Goal: Task Accomplishment & Management: Use online tool/utility

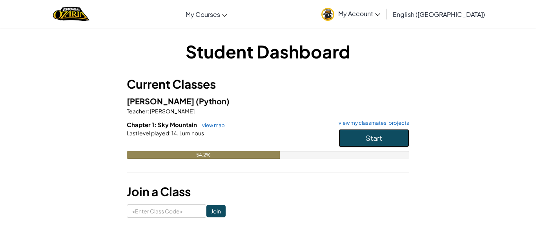
click at [379, 132] on button "Start" at bounding box center [374, 138] width 71 height 18
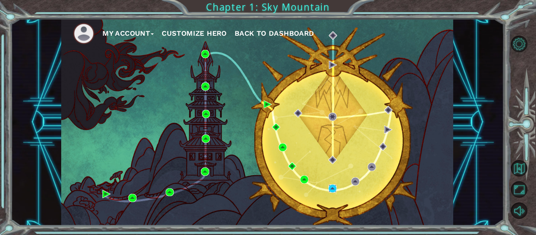
click at [331, 192] on img at bounding box center [333, 189] width 8 height 8
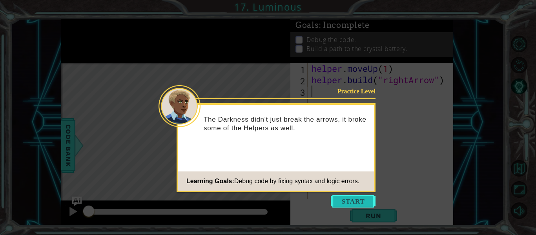
click at [369, 197] on button "Start" at bounding box center [353, 201] width 45 height 13
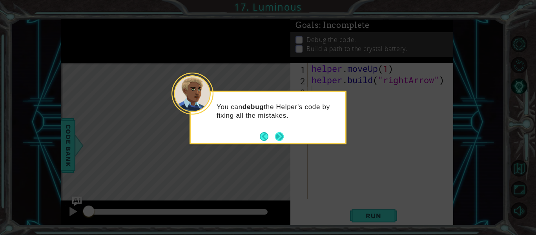
click at [276, 134] on button "Next" at bounding box center [280, 137] width 14 height 14
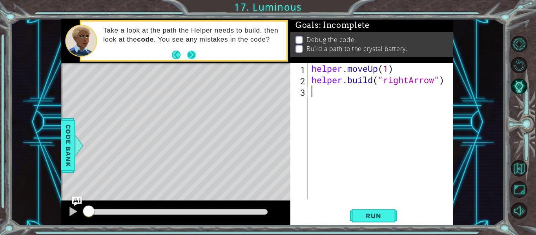
click at [193, 57] on button "Next" at bounding box center [191, 54] width 13 height 13
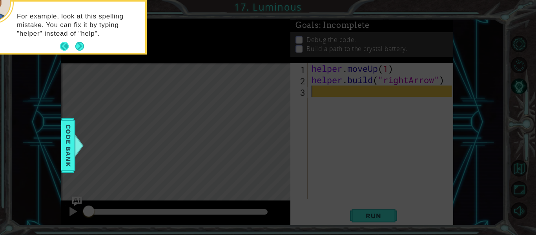
click at [74, 49] on button "Back" at bounding box center [67, 46] width 15 height 9
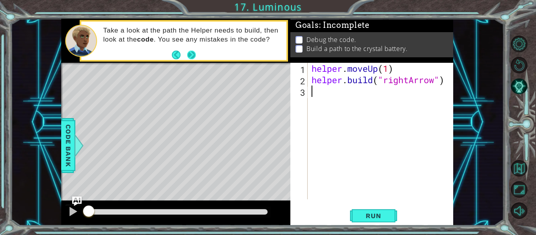
click at [189, 56] on button "Next" at bounding box center [192, 55] width 14 height 14
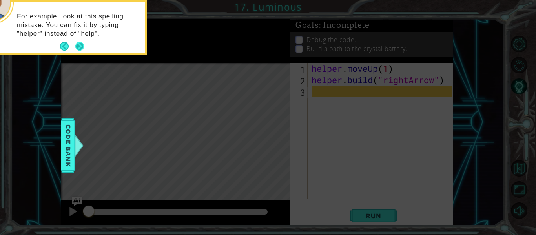
click at [77, 48] on button "Next" at bounding box center [80, 46] width 15 height 15
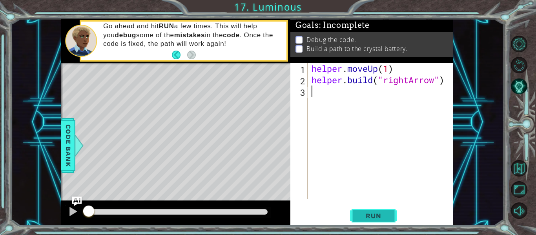
click at [377, 216] on span "Run" at bounding box center [373, 216] width 31 height 8
click at [375, 216] on span "Run" at bounding box center [373, 216] width 31 height 8
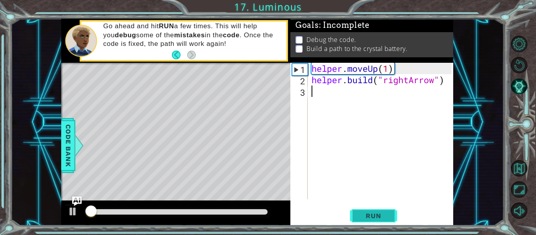
click at [375, 214] on span "Run" at bounding box center [373, 216] width 31 height 8
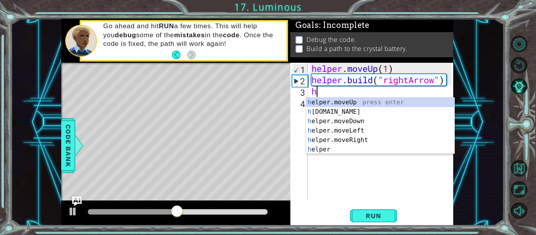
click at [346, 106] on div "h elper.moveUp press enter h [DOMAIN_NAME] press enter h elper.moveDown press e…" at bounding box center [380, 135] width 148 height 75
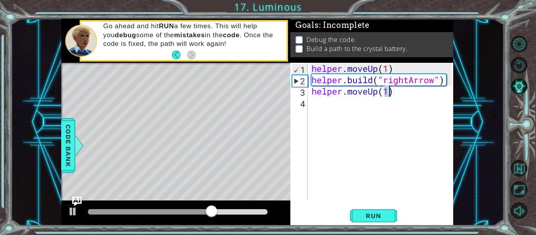
scroll to position [0, 4]
type textarea "helper.moveUp(3)"
click at [375, 215] on span "Run" at bounding box center [373, 216] width 31 height 8
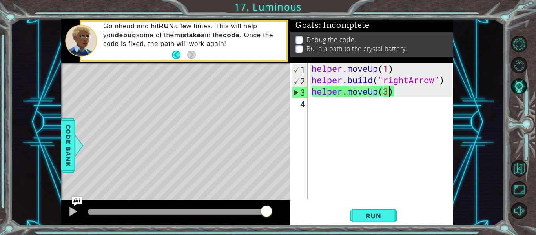
click at [333, 114] on div "helper . moveUp ( 1 ) helper . build ( "rightArrow" ) helper . moveUp ( 3 )" at bounding box center [383, 142] width 146 height 159
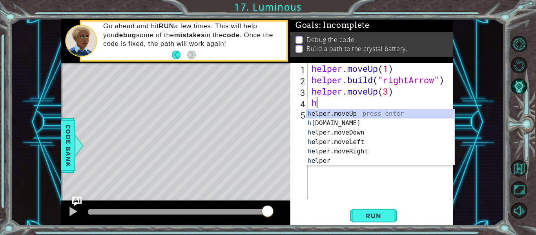
click at [353, 128] on div "h elper.moveUp press enter h [DOMAIN_NAME] press enter h elper.moveDown press e…" at bounding box center [380, 146] width 148 height 75
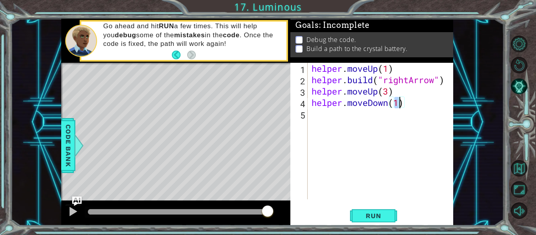
scroll to position [0, 4]
click at [363, 222] on button "Run" at bounding box center [373, 216] width 47 height 16
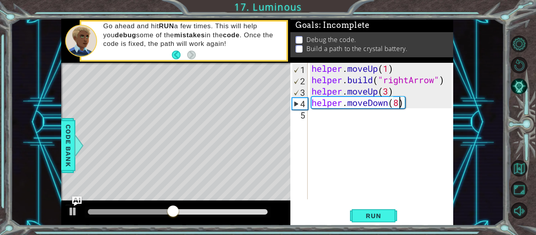
click at [415, 102] on div "helper . moveUp ( 1 ) helper . build ( "rightArrow" ) helper . moveUp ( 3 ) hel…" at bounding box center [383, 142] width 146 height 159
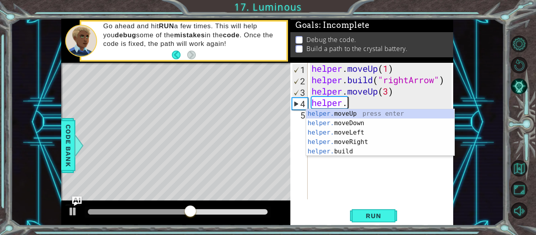
scroll to position [0, 1]
click at [357, 114] on div "helper. moveUp press enter helper. moveDown press enter helper. moveLeft press …" at bounding box center [380, 142] width 148 height 66
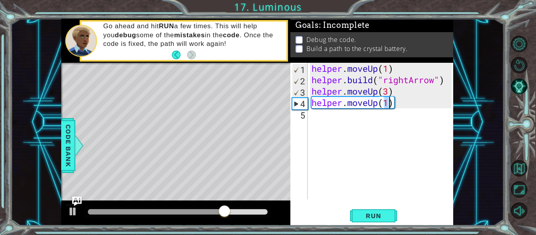
click at [389, 94] on div "helper . moveUp ( 1 ) helper . build ( "rightArrow" ) helper . moveUp ( 3 ) hel…" at bounding box center [383, 142] width 146 height 159
type textarea "helper.moveUp()"
click at [380, 211] on button "Run" at bounding box center [373, 216] width 47 height 16
click at [320, 113] on div "helper . moveUp ( 1 ) helper . build ( "rightArrow" ) helper . moveUp ( ) helpe…" at bounding box center [383, 142] width 146 height 159
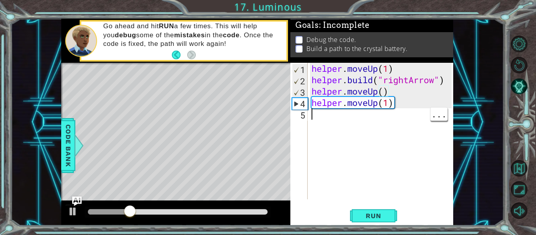
scroll to position [0, 0]
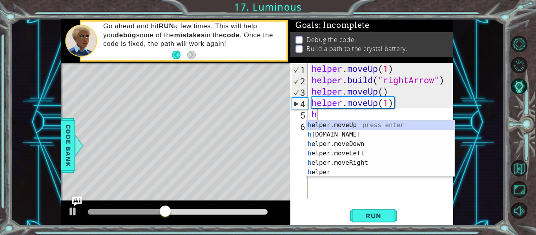
click at [360, 154] on div "h elper.moveUp press enter h [DOMAIN_NAME] press enter h elper.moveDown press e…" at bounding box center [380, 158] width 148 height 75
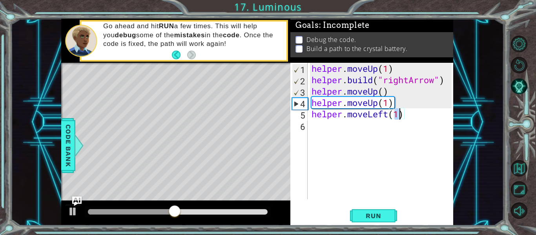
click at [392, 109] on div "helper . moveUp ( 1 ) helper . build ( "rightArrow" ) helper . moveUp ( ) helpe…" at bounding box center [383, 142] width 146 height 159
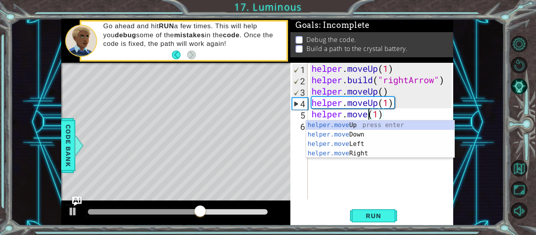
click at [369, 154] on div "helper.move Up press enter helper.move Down press enter helper.move Left press …" at bounding box center [380, 149] width 148 height 57
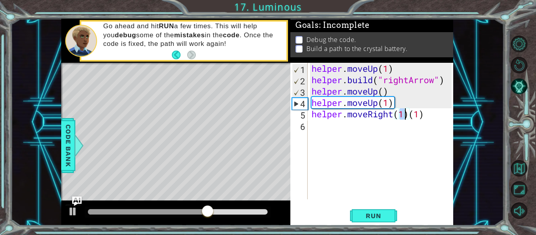
click at [439, 115] on div "helper . moveUp ( 1 ) helper . build ( "rightArrow" ) helper . moveUp ( ) helpe…" at bounding box center [383, 142] width 146 height 159
click at [409, 112] on div "helper . moveUp ( 1 ) helper . build ( "rightArrow" ) helper . moveUp ( ) helpe…" at bounding box center [383, 142] width 146 height 159
click at [395, 113] on div "helper . moveUp ( 1 ) helper . build ( "rightArrow" ) helper . moveUp ( ) helpe…" at bounding box center [383, 142] width 146 height 159
click at [400, 114] on div "helper . moveUp ( 1 ) helper . build ( "rightArrow" ) helper . moveUp ( ) helpe…" at bounding box center [383, 142] width 146 height 159
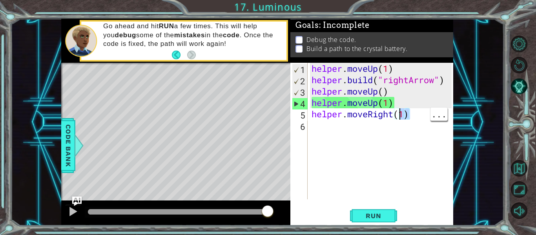
click at [411, 111] on div "helper . moveUp ( 1 ) helper . build ( "rightArrow" ) helper . moveUp ( ) helpe…" at bounding box center [383, 142] width 146 height 159
click at [403, 117] on div "helper . moveUp ( 1 ) helper . build ( "rightArrow" ) helper . moveUp ( ) helpe…" at bounding box center [383, 142] width 146 height 159
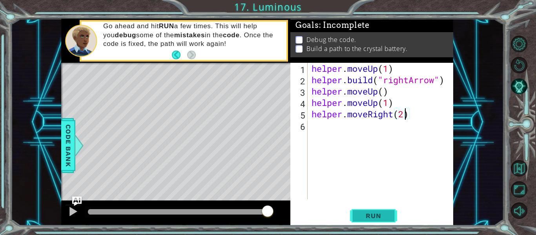
click at [385, 215] on span "Run" at bounding box center [373, 216] width 31 height 8
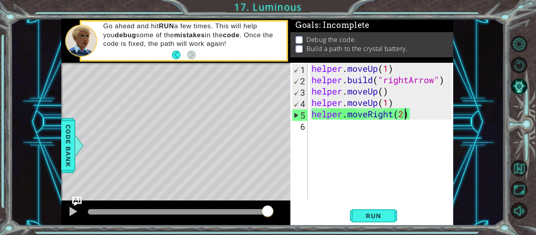
click at [360, 93] on div "helper . moveUp ( 1 ) helper . build ( "rightArrow" ) helper . moveUp ( ) helpe…" at bounding box center [383, 142] width 146 height 159
click at [367, 103] on div "helper . moveUp ( 1 ) helper . build ( "rightArrow" ) helper . moveUp ( ) helpe…" at bounding box center [383, 142] width 146 height 159
type textarea "helper.moveUp(1)"
click at [393, 122] on div "helper . moveUp ( 1 ) helper . build ( "rightArrow" ) helper . moveUp ( ) helpe…" at bounding box center [383, 142] width 146 height 159
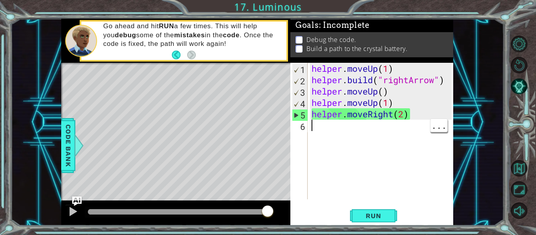
scroll to position [0, 0]
click at [401, 115] on div "helper . moveUp ( 1 ) helper . build ( "rightArrow" ) helper . moveUp ( ) helpe…" at bounding box center [383, 142] width 146 height 159
click at [413, 112] on div "helper . moveUp ( 1 ) helper . build ( "rightArrow" ) helper . moveUp ( ) helpe…" at bounding box center [383, 142] width 146 height 159
click at [312, 117] on div "helper . moveUp ( 1 ) helper . build ( "rightArrow" ) helper . moveUp ( ) helpe…" at bounding box center [383, 142] width 146 height 159
click at [407, 116] on div "helper . moveUp ( 1 ) helper . build ( "rightArrow" ) helper . moveUp ( ) helpe…" at bounding box center [383, 142] width 146 height 159
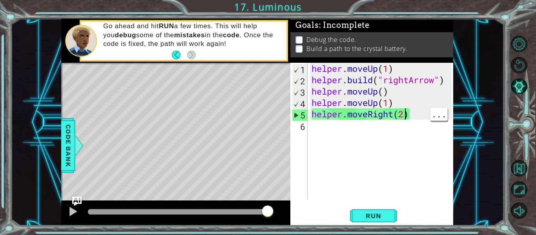
click at [412, 120] on div "helper . moveUp ( 1 ) helper . build ( "rightArrow" ) helper . moveUp ( ) helpe…" at bounding box center [383, 142] width 146 height 159
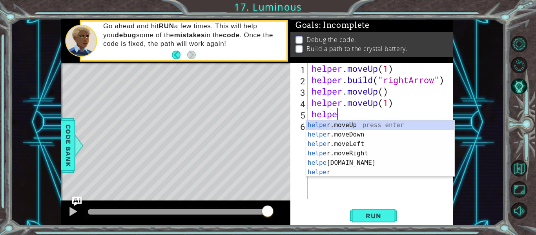
type textarea "h"
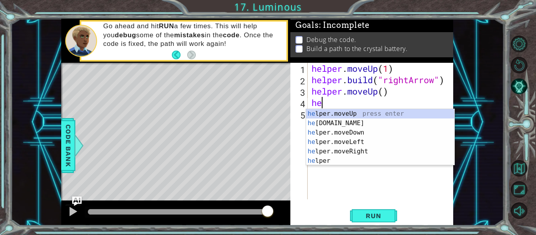
type textarea "h"
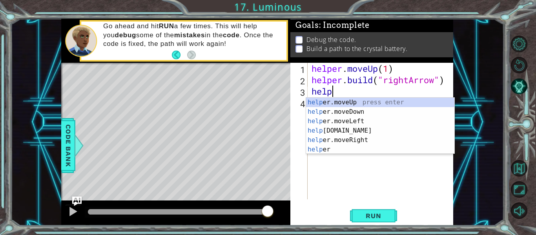
type textarea "h"
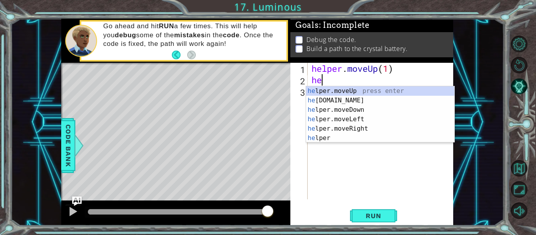
type textarea "h"
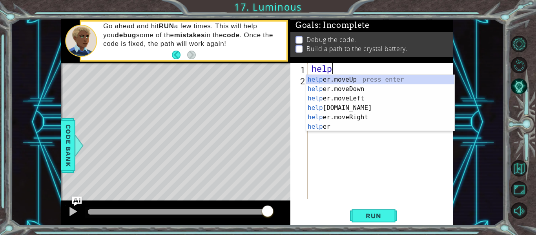
type textarea "h"
click at [75, 209] on div at bounding box center [73, 212] width 10 height 10
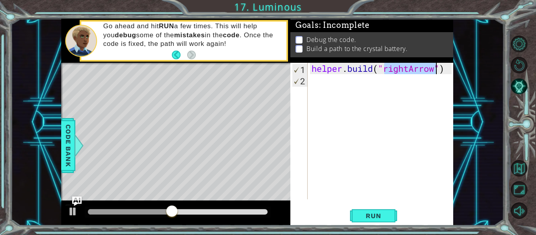
click at [390, 71] on div "helper . build ( "rightArrow" )" at bounding box center [381, 131] width 142 height 137
click at [390, 71] on div "helper . build ( "rightArrow" )" at bounding box center [383, 142] width 146 height 159
click at [395, 70] on div "helper . build ( "rightArrow" )" at bounding box center [381, 131] width 142 height 137
drag, startPoint x: 411, startPoint y: 70, endPoint x: 384, endPoint y: 66, distance: 27.9
click at [384, 66] on div "helper . build ( "rightArrow" )" at bounding box center [383, 142] width 146 height 159
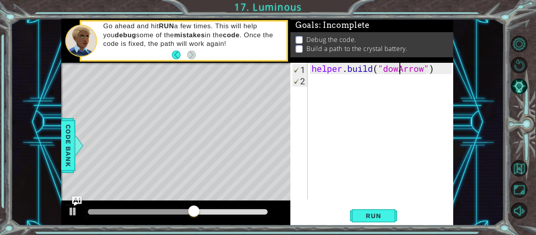
scroll to position [0, 4]
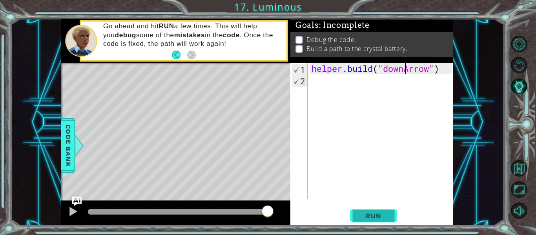
click at [394, 216] on button "Run" at bounding box center [373, 216] width 47 height 16
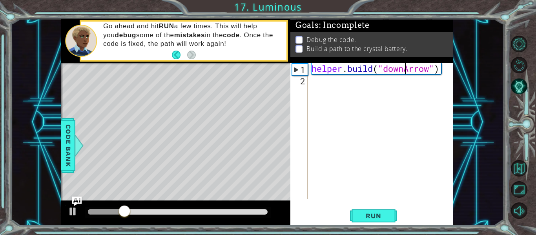
click at [367, 73] on div "helper . build ( "downArrow" )" at bounding box center [383, 142] width 146 height 159
type textarea "[DOMAIN_NAME]("downArrow")"
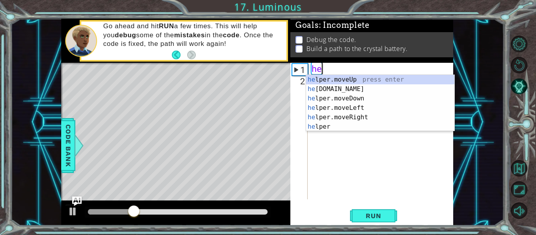
scroll to position [0, 0]
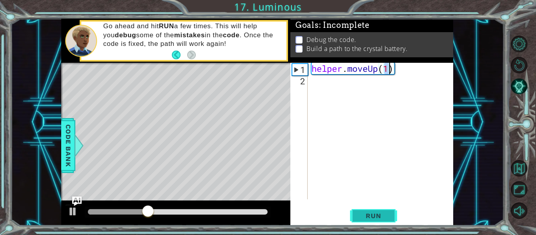
type textarea "helper.moveUp(1)"
click at [373, 208] on button "Run" at bounding box center [373, 216] width 47 height 16
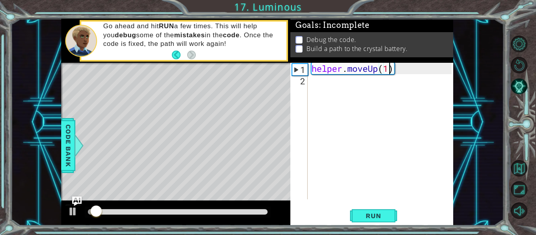
click at [356, 83] on div "helper . moveUp ( 1 )" at bounding box center [383, 142] width 146 height 159
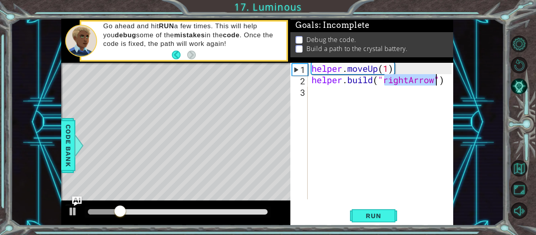
click at [409, 78] on div "helper . moveUp ( 1 ) helper . build ( "rightArrow" )" at bounding box center [381, 131] width 142 height 137
type textarea "[DOMAIN_NAME]("upArrow")"
click at [348, 97] on div "helper . moveUp ( 1 ) helper . build ( "upArrow" )" at bounding box center [383, 142] width 146 height 159
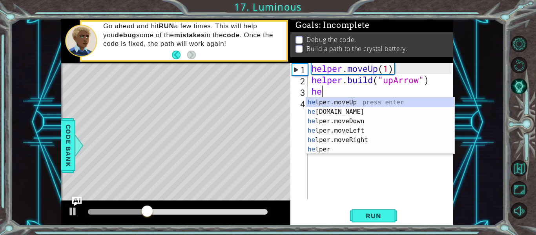
scroll to position [0, 0]
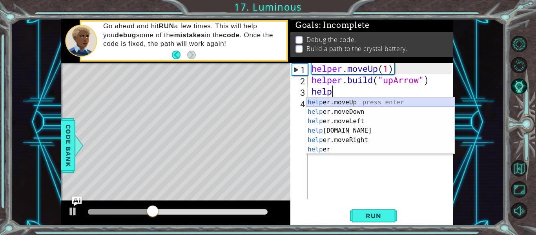
type textarea "helper.moveUp(1)"
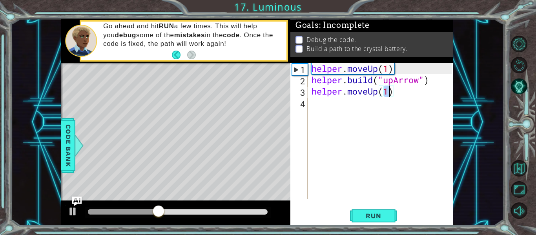
click at [351, 102] on div "helper . moveUp ( 1 ) helper . build ( "upArrow" ) helper . moveUp ( 1 )" at bounding box center [383, 142] width 146 height 159
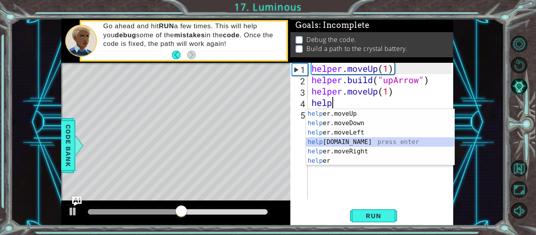
type textarea "[DOMAIN_NAME]("rightArrow")"
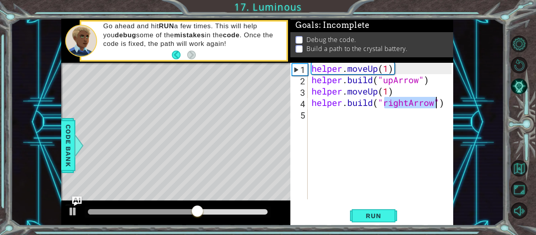
click at [338, 114] on div "helper . moveUp ( 1 ) helper . build ( "upArrow" ) helper . moveUp ( 1 ) helper…" at bounding box center [383, 142] width 146 height 159
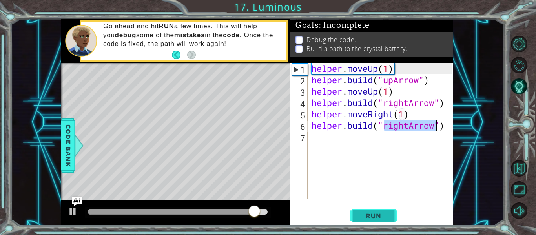
type textarea "[DOMAIN_NAME]("rightArrow")"
click at [368, 214] on span "Run" at bounding box center [373, 216] width 31 height 8
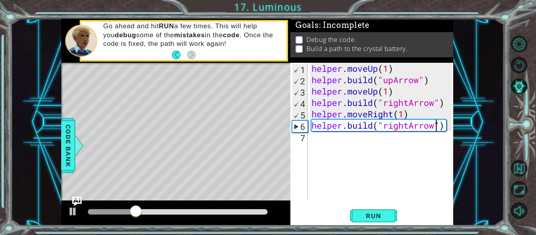
click at [350, 144] on div "helper . moveUp ( 1 ) helper . build ( "upArrow" ) helper . moveUp ( 1 ) helper…" at bounding box center [383, 142] width 146 height 159
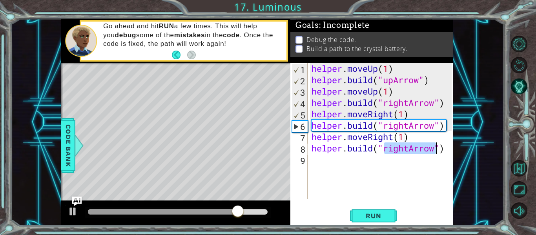
click at [410, 148] on div "helper . moveUp ( 1 ) helper . build ( "upArrow" ) helper . moveUp ( 1 ) helper…" at bounding box center [381, 131] width 142 height 137
drag, startPoint x: 410, startPoint y: 148, endPoint x: 386, endPoint y: 147, distance: 24.0
click at [386, 147] on div "helper . moveUp ( 1 ) helper . build ( "upArrow" ) helper . moveUp ( 1 ) helper…" at bounding box center [383, 142] width 146 height 159
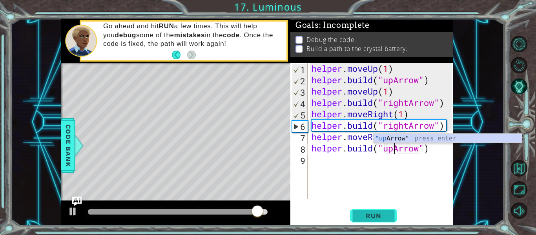
type textarea "[DOMAIN_NAME]("upArrow")"
click at [377, 221] on button "Run" at bounding box center [373, 216] width 47 height 16
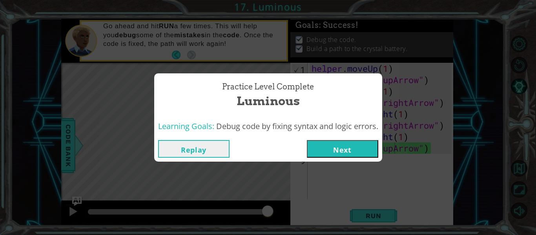
click at [358, 143] on button "Next" at bounding box center [342, 149] width 71 height 18
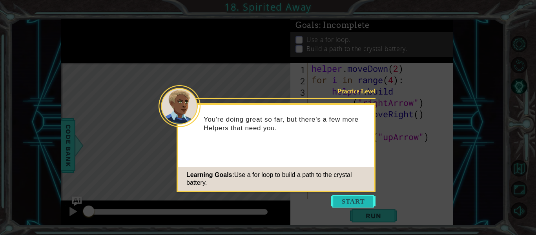
click at [343, 196] on button "Start" at bounding box center [353, 201] width 45 height 13
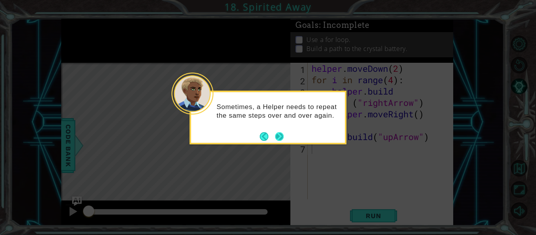
click at [278, 139] on button "Next" at bounding box center [280, 137] width 14 height 14
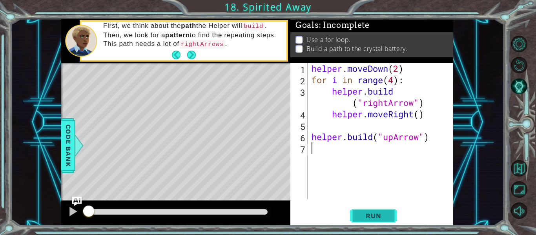
click at [375, 211] on button "Run" at bounding box center [373, 216] width 47 height 16
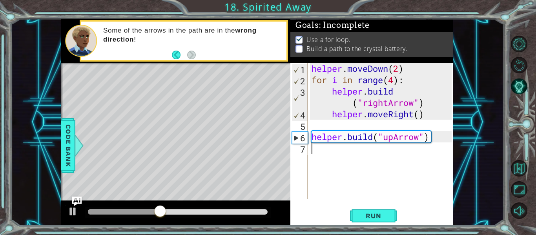
click at [315, 158] on div "helper . moveDown ( 2 ) for i in range ( 4 ) : helper . build ( "rightArrow" ) …" at bounding box center [383, 142] width 146 height 159
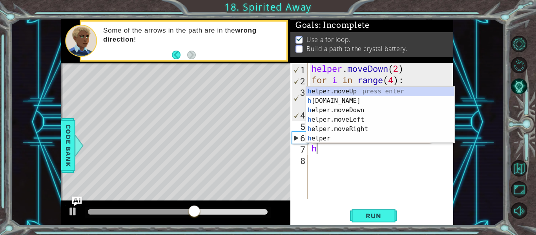
click at [344, 100] on div "h elper.moveUp press enter h [DOMAIN_NAME] press enter h elper.moveDown press e…" at bounding box center [380, 124] width 148 height 75
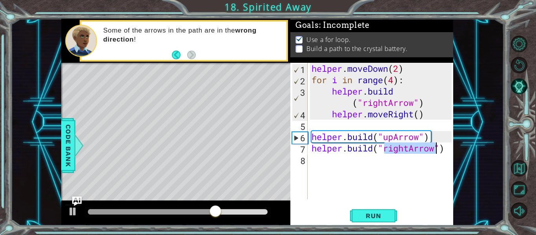
click at [408, 144] on div "helper . moveDown ( 2 ) for i in range ( 4 ) : helper . build ( "rightArrow" ) …" at bounding box center [383, 142] width 146 height 159
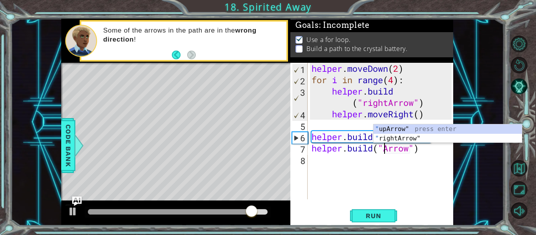
scroll to position [0, 4]
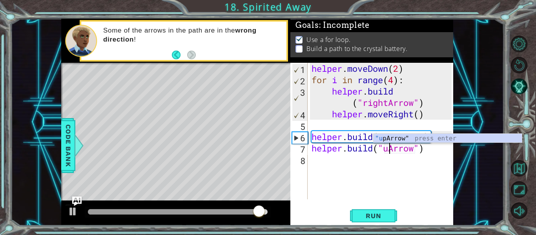
click at [409, 135] on div ""u [PERSON_NAME]" press enter" at bounding box center [448, 148] width 148 height 28
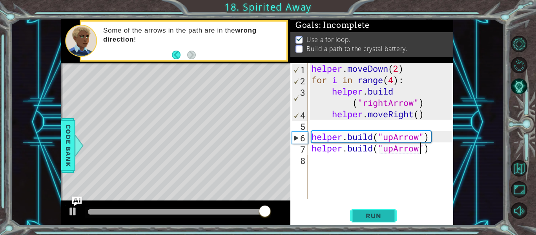
type textarea "[DOMAIN_NAME]("upArrow")"
click at [375, 220] on button "Run" at bounding box center [373, 216] width 47 height 16
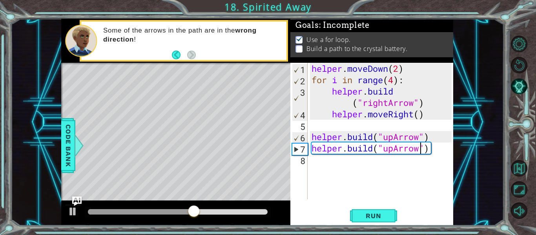
click at [308, 166] on div "[DOMAIN_NAME]("upArrow") 1 2 3 4 5 6 7 8 helper . moveDown ( 2 ) for i in range…" at bounding box center [371, 131] width 161 height 137
click at [317, 159] on div "helper . moveDown ( 2 ) for i in range ( 4 ) : helper . build ( "rightArrow" ) …" at bounding box center [383, 142] width 146 height 159
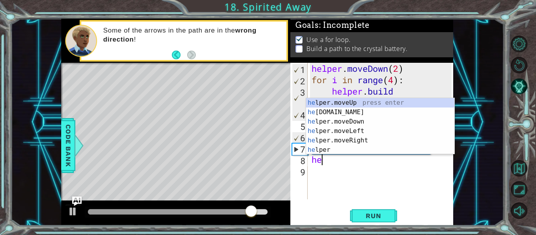
click at [325, 148] on div "he lper.moveUp press enter he [DOMAIN_NAME] press enter he lper.moveDown press …" at bounding box center [380, 135] width 148 height 75
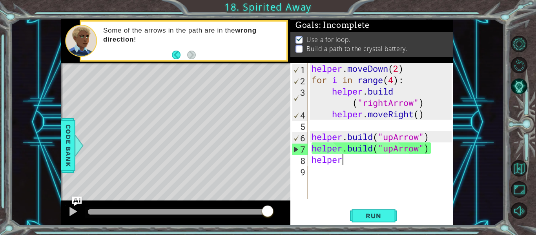
scroll to position [0, 1]
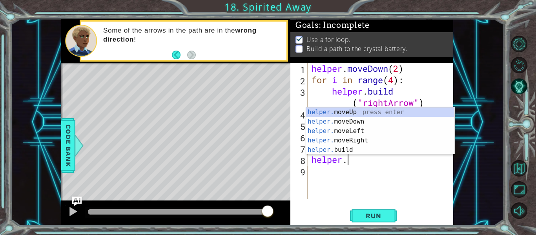
click at [352, 148] on div "helper. moveUp press enter helper. moveDown press enter helper. moveLeft press …" at bounding box center [380, 141] width 148 height 66
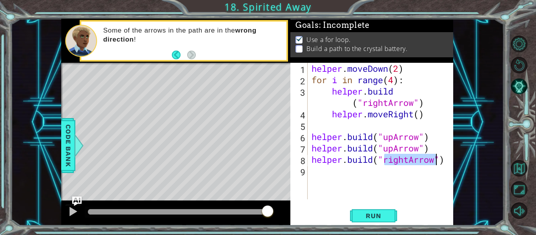
click at [410, 163] on div "helper . moveDown ( 2 ) for i in range ( 4 ) : helper . build ( "rightArrow" ) …" at bounding box center [383, 142] width 146 height 159
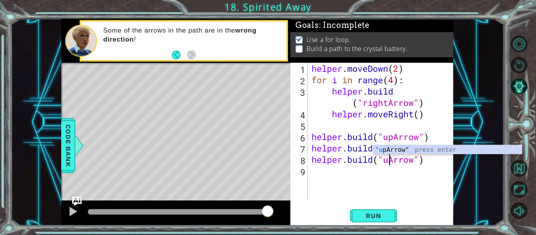
scroll to position [0, 4]
click at [406, 144] on div "helper . moveDown ( 2 ) for i in range ( 4 ) : helper . build ( "rightArrow" ) …" at bounding box center [383, 142] width 146 height 159
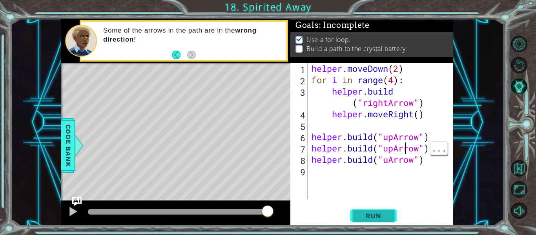
click at [373, 211] on button "Run" at bounding box center [373, 216] width 47 height 16
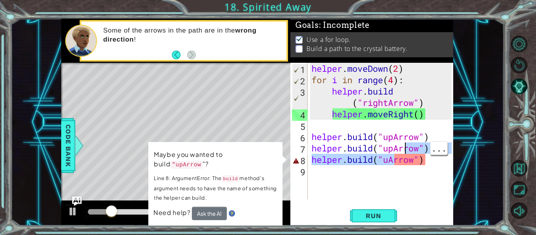
click at [373, 158] on div "helper . moveDown ( 2 ) for i in range ( 4 ) : helper . build ( "rightArrow" ) …" at bounding box center [383, 142] width 146 height 159
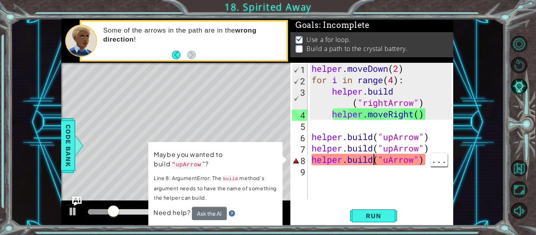
type textarea "[DOMAIN_NAME]("uArrow")"
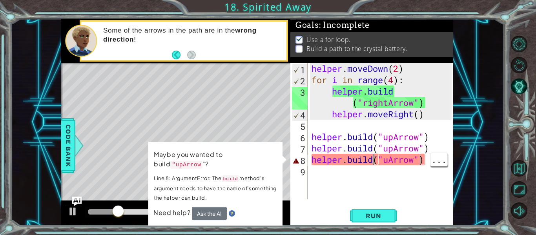
click at [392, 166] on div "helper . moveDown ( 2 ) for i in range ( 4 ) : helper . build ( "rightArrow" ) …" at bounding box center [383, 142] width 146 height 159
click at [224, 213] on button "Ask the AI" at bounding box center [209, 213] width 35 height 13
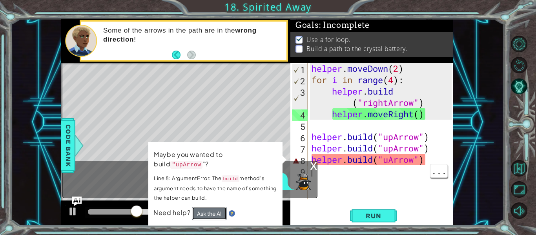
click at [213, 213] on button "Ask the AI" at bounding box center [209, 213] width 35 height 13
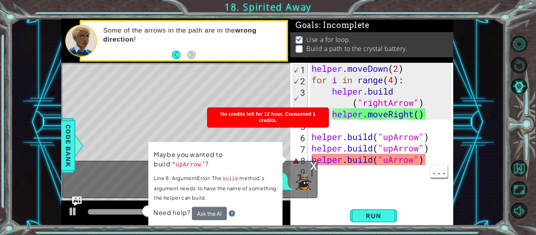
click at [313, 97] on div "helper . moveDown ( 2 ) for i in range ( 4 ) : helper . build ( "rightArrow" ) …" at bounding box center [383, 142] width 146 height 159
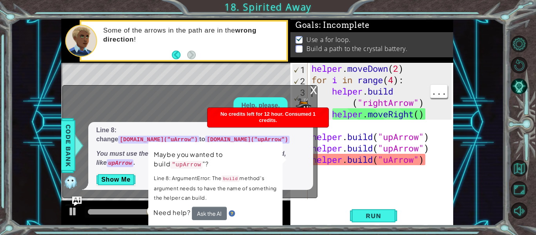
click at [317, 89] on div "x" at bounding box center [313, 90] width 7 height 8
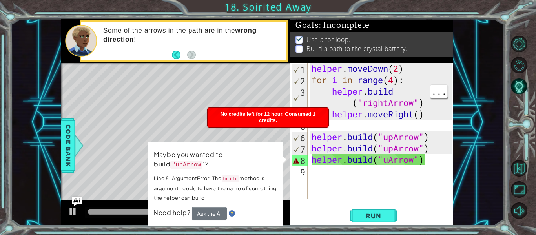
click at [391, 163] on div "helper . moveDown ( 2 ) for i in range ( 4 ) : helper . build ( "rightArrow" ) …" at bounding box center [383, 142] width 146 height 159
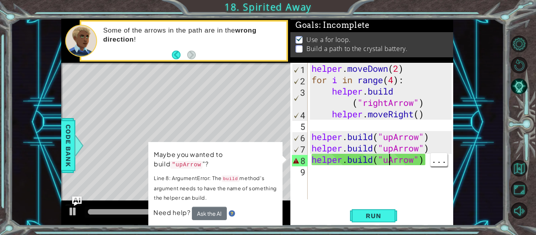
click at [395, 156] on div "helper . moveDown ( 2 ) for i in range ( 4 ) : helper . build ( "rightArrow" ) …" at bounding box center [383, 142] width 146 height 159
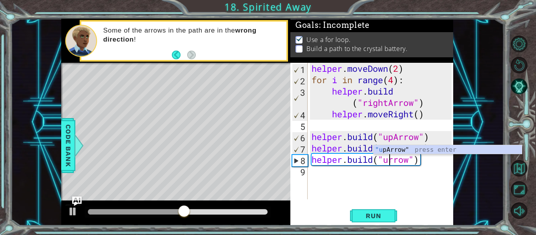
click at [403, 153] on div ""u [PERSON_NAME]" press enter" at bounding box center [448, 159] width 148 height 28
type textarea "[DOMAIN_NAME]("upArrow")"
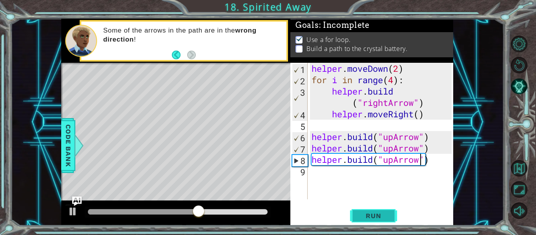
click at [384, 220] on span "Run" at bounding box center [373, 216] width 31 height 8
click at [326, 168] on div "helper . moveDown ( 2 ) for i in range ( 4 ) : helper . build ( "rightArrow" ) …" at bounding box center [383, 142] width 146 height 159
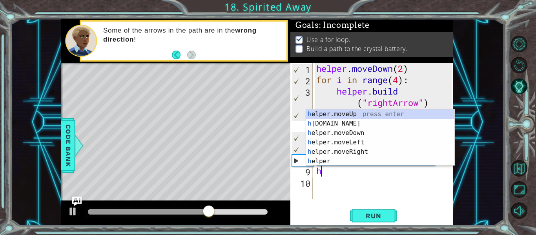
click at [344, 123] on div "h elper.moveUp press enter h [DOMAIN_NAME] press enter h elper.moveDown press e…" at bounding box center [380, 147] width 148 height 75
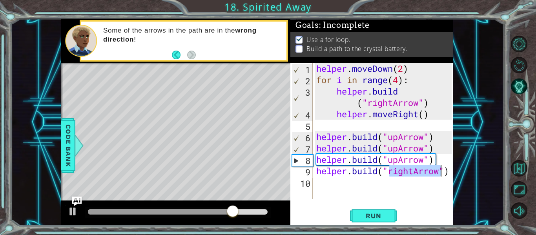
click at [414, 171] on div "helper . moveDown ( 2 ) for i in range ( 4 ) : helper . build ( "rightArrow" ) …" at bounding box center [385, 142] width 141 height 159
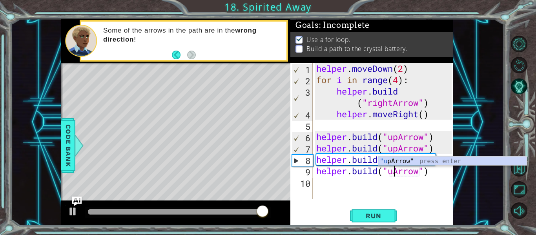
scroll to position [0, 4]
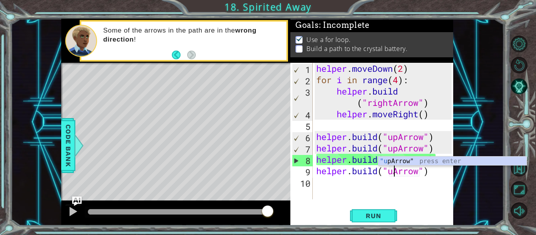
click at [414, 161] on div ""u [PERSON_NAME]" press enter" at bounding box center [453, 171] width 148 height 28
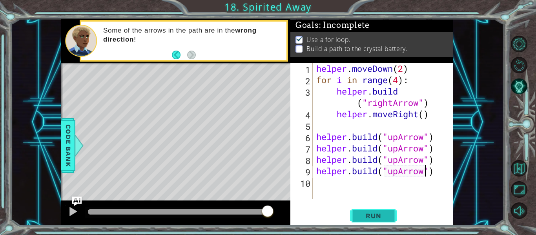
type textarea "[DOMAIN_NAME]("upArrow")"
click at [371, 216] on span "Run" at bounding box center [373, 216] width 31 height 8
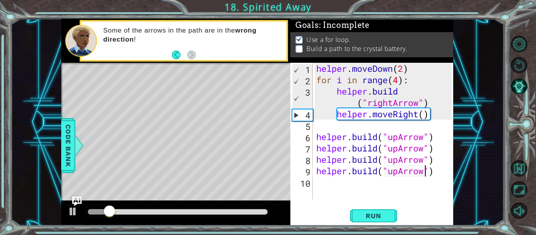
click at [439, 151] on div "helper . moveDown ( 2 ) for i in range ( 4 ) : helper . build ( "rightArrow" ) …" at bounding box center [385, 142] width 141 height 159
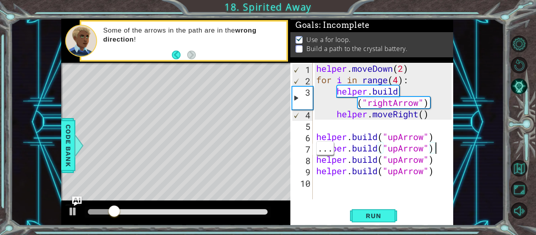
click at [439, 160] on div "helper . moveDown ( 2 ) for i in range ( 4 ) : helper . build ( "rightArrow" ) …" at bounding box center [385, 142] width 141 height 159
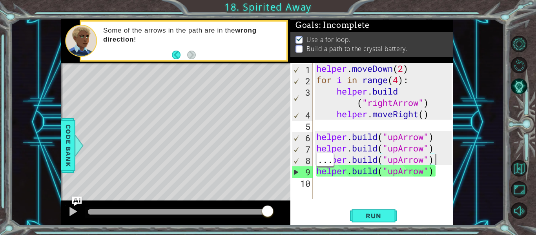
scroll to position [0, 0]
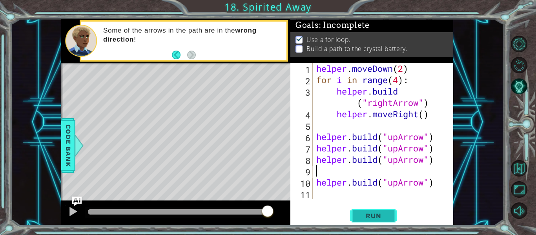
click at [392, 209] on button "Run" at bounding box center [373, 216] width 47 height 16
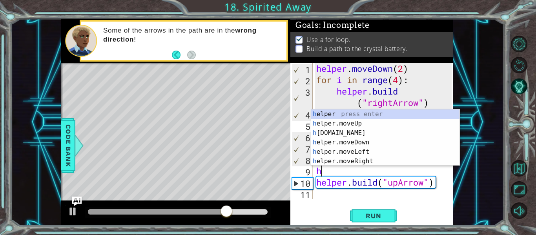
click at [346, 125] on div "h elper press enter h elper.moveUp press enter h [DOMAIN_NAME] press enter h el…" at bounding box center [385, 147] width 148 height 75
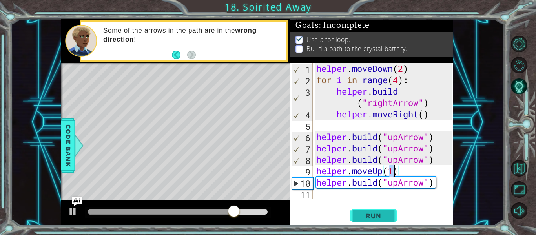
click at [379, 213] on span "Run" at bounding box center [373, 216] width 31 height 8
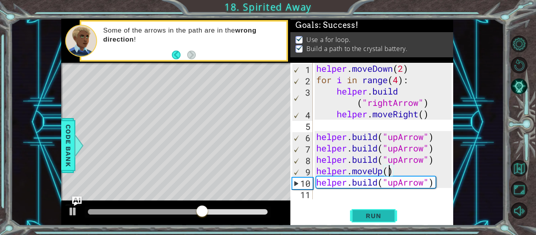
scroll to position [0, 4]
type textarea "helper.moveUp(3)"
click at [370, 220] on span "Run" at bounding box center [373, 216] width 31 height 8
click at [412, 191] on div "helper . moveDown ( 2 ) for i in range ( 4 ) : helper . build ( "rightArrow" ) …" at bounding box center [385, 142] width 141 height 159
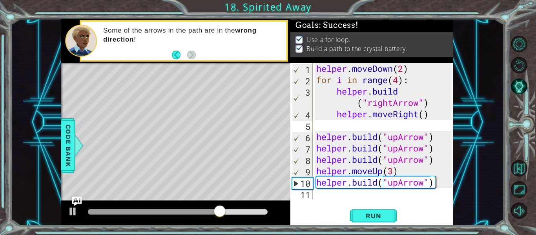
click at [400, 169] on div "helper . moveDown ( 2 ) for i in range ( 4 ) : helper . build ( "rightArrow" ) …" at bounding box center [385, 142] width 141 height 159
type textarea "helper.moveUp(3)"
click at [391, 172] on div "helper . moveDown ( 2 ) for i in range ( 4 ) : helper . build ( "rightArrow" ) …" at bounding box center [385, 142] width 141 height 159
click at [397, 174] on div "helper . moveDown ( 2 ) for i in range ( 4 ) : helper . build ( "rightArrow" ) …" at bounding box center [385, 142] width 141 height 159
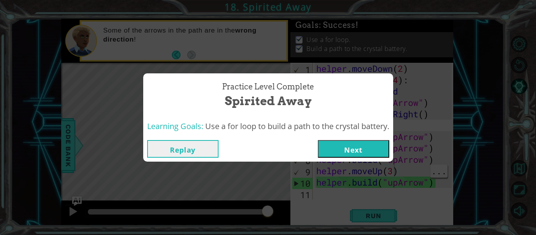
click at [354, 141] on button "Next" at bounding box center [353, 149] width 71 height 18
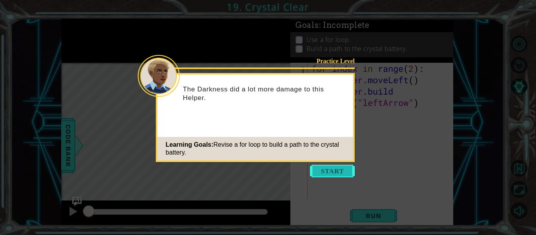
click at [332, 166] on button "Start" at bounding box center [332, 171] width 45 height 13
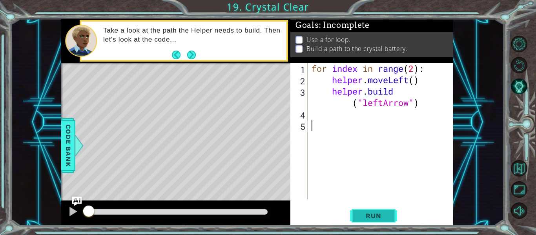
click at [372, 212] on span "Run" at bounding box center [373, 216] width 31 height 8
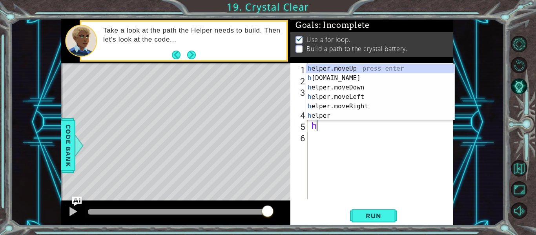
click at [360, 96] on div "h elper.moveUp press enter h [DOMAIN_NAME] press enter h elper.moveDown press e…" at bounding box center [380, 101] width 148 height 75
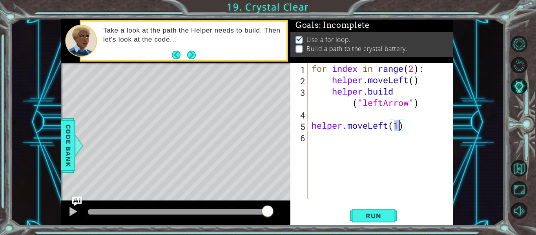
click at [407, 123] on div "for index in range ( 2 ) : helper . moveLeft ( ) helper . build ( "leftArrow" )…" at bounding box center [383, 142] width 146 height 159
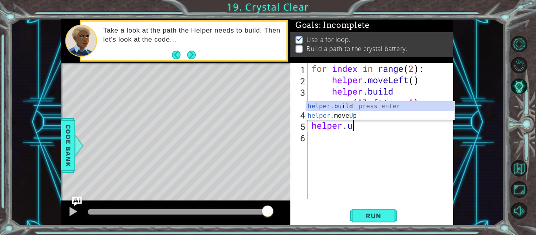
scroll to position [0, 2]
click at [344, 114] on div "helper. b u ild press enter helper. move U p press enter" at bounding box center [380, 121] width 148 height 38
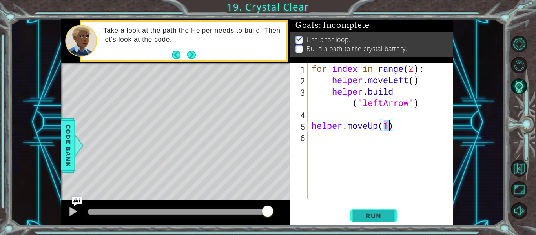
click at [378, 223] on button "Run" at bounding box center [373, 216] width 47 height 16
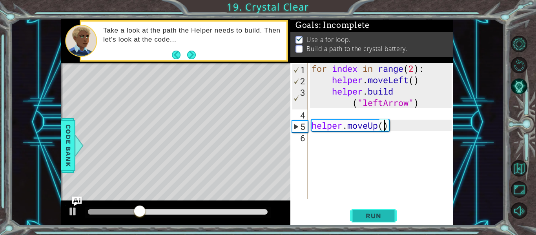
scroll to position [0, 4]
click at [376, 218] on span "Run" at bounding box center [373, 216] width 31 height 8
type textarea "helper.moveUp(4)"
click at [372, 219] on span "Run" at bounding box center [373, 216] width 31 height 8
click at [317, 142] on div "for index in range ( 2 ) : helper . moveLeft ( ) helper . build ( "leftArrow" )…" at bounding box center [383, 142] width 146 height 159
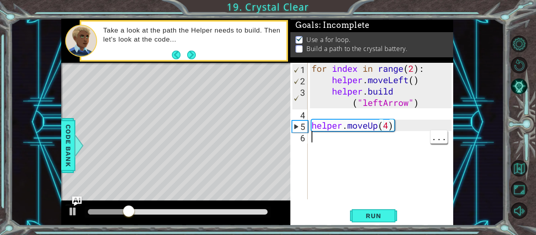
scroll to position [0, 0]
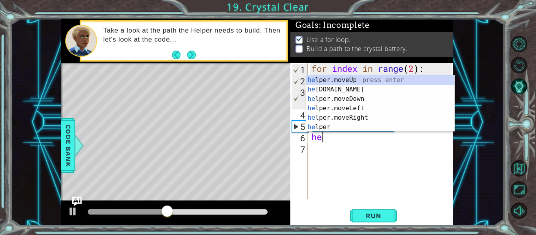
click at [348, 91] on div "he lper.moveUp press enter he [DOMAIN_NAME] press enter he lper.moveDown press …" at bounding box center [380, 112] width 148 height 75
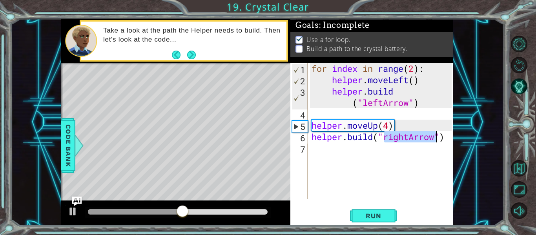
click at [400, 139] on div "for index in range ( 2 ) : helper . moveLeft ( ) helper . build ( "leftArrow" )…" at bounding box center [383, 142] width 146 height 159
click at [407, 137] on div "for index in range ( 2 ) : helper . moveLeft ( ) helper . build ( "leftArrow" )…" at bounding box center [383, 142] width 146 height 159
click at [406, 135] on div "for index in range ( 2 ) : helper . moveLeft ( ) helper . build ( "leftArrow" )…" at bounding box center [383, 142] width 146 height 159
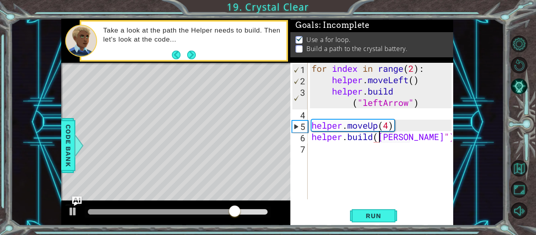
click at [384, 141] on div "for index in range ( 2 ) : helper . moveLeft ( ) helper . build ( "leftArrow" )…" at bounding box center [383, 142] width 146 height 159
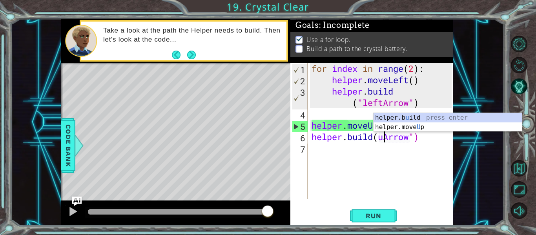
scroll to position [0, 4]
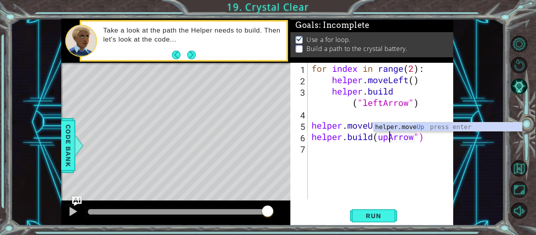
click at [437, 130] on div "helper.move Up press enter" at bounding box center [448, 137] width 148 height 28
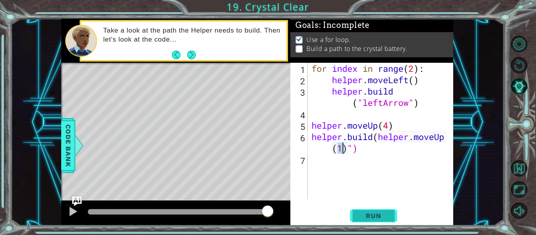
click at [382, 216] on span "Run" at bounding box center [373, 216] width 31 height 8
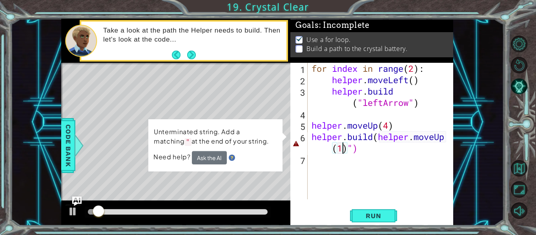
click at [351, 154] on div "for index in range ( 2 ) : helper . moveLeft ( ) helper . build ( "leftArrow" )…" at bounding box center [383, 142] width 146 height 159
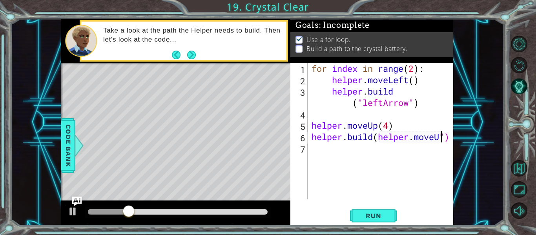
scroll to position [0, 6]
click at [377, 213] on span "Run" at bounding box center [373, 216] width 31 height 8
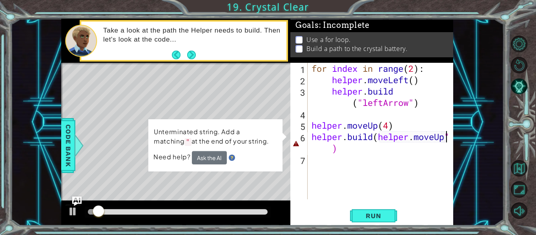
click at [453, 139] on div "[DOMAIN_NAME](helper.moveUp") 1 2 3 4 5 6 7 for index in range ( 2 ) : helper .…" at bounding box center [372, 144] width 163 height 163
click at [452, 141] on div "for index in range ( 2 ) : helper . moveLeft ( ) helper . build ( "leftArrow" )…" at bounding box center [383, 142] width 146 height 159
click at [450, 138] on div "for index in range ( 2 ) : helper . moveLeft ( ) helper . build ( "leftArrow" )…" at bounding box center [383, 142] width 146 height 159
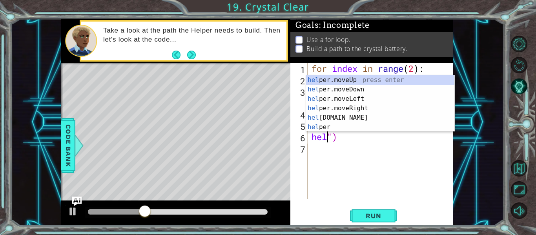
scroll to position [0, 0]
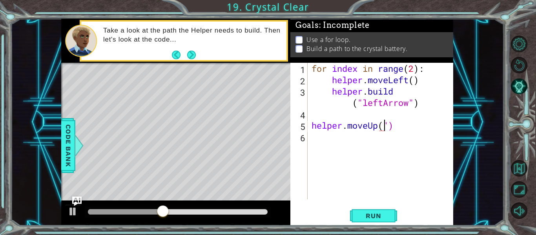
click at [410, 108] on div "for index in range ( 2 ) : helper . moveLeft ( ) helper . build ( "leftArrow" )…" at bounding box center [383, 142] width 146 height 159
click at [406, 126] on div "for index in range ( 2 ) : helper . moveLeft ( ) helper . build ( "leftArrow" )…" at bounding box center [383, 142] width 146 height 159
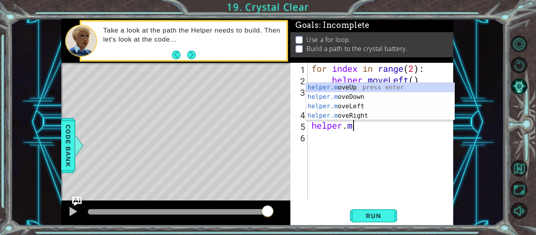
scroll to position [0, 1]
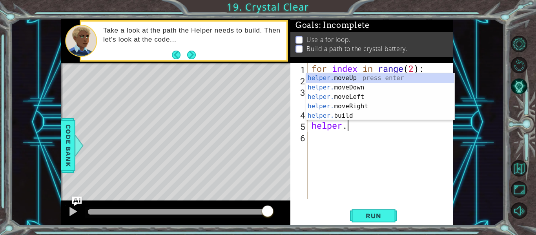
click at [357, 75] on div "helper. moveUp press enter helper. moveDown press enter helper. moveLeft press …" at bounding box center [380, 106] width 148 height 66
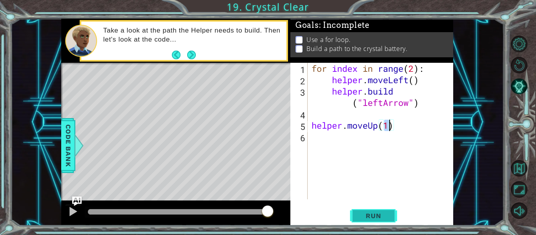
type textarea "helper.moveUp(1)"
click at [378, 216] on span "Run" at bounding box center [373, 216] width 31 height 8
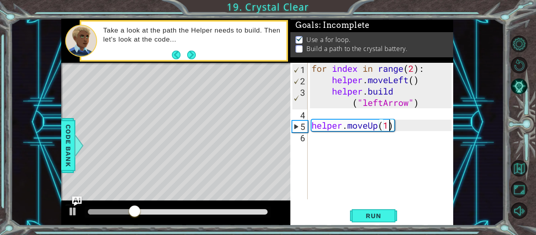
click at [320, 148] on div "for index in range ( 2 ) : helper . moveLeft ( ) helper . build ( "leftArrow" )…" at bounding box center [383, 142] width 146 height 159
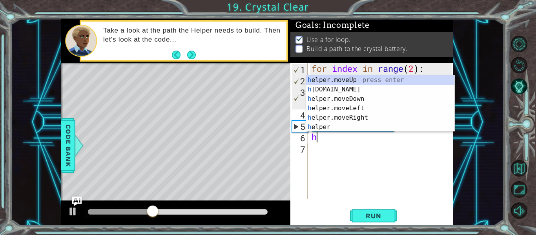
click at [344, 90] on div "h elper.moveUp press enter h [DOMAIN_NAME] press enter h elper.moveDown press e…" at bounding box center [380, 112] width 148 height 75
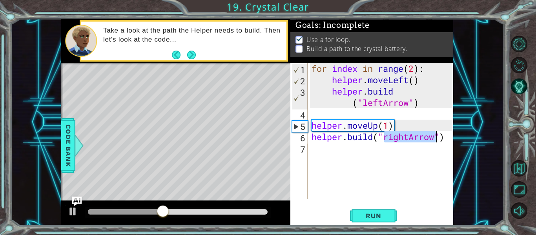
click at [404, 137] on div "for index in range ( 2 ) : helper . moveLeft ( ) helper . build ( "leftArrow" )…" at bounding box center [383, 142] width 146 height 159
click at [410, 138] on div "for index in range ( 2 ) : helper . moveLeft ( ) helper . build ( "leftArrow" )…" at bounding box center [383, 142] width 146 height 159
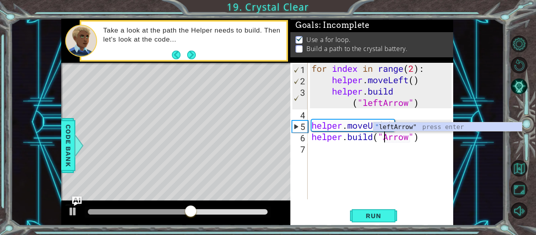
scroll to position [0, 4]
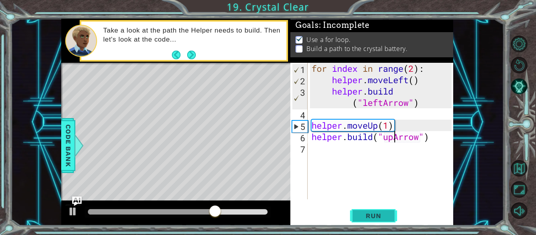
type textarea "[DOMAIN_NAME]("upArrow")"
click at [384, 216] on span "Run" at bounding box center [373, 216] width 31 height 8
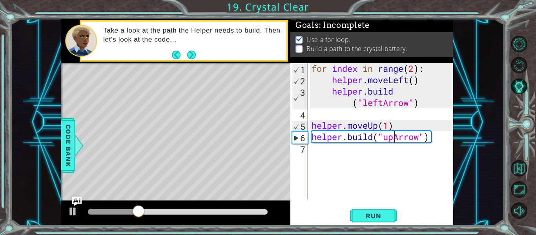
click at [314, 150] on div "for index in range ( 2 ) : helper . moveLeft ( ) helper . build ( "leftArrow" )…" at bounding box center [383, 142] width 146 height 159
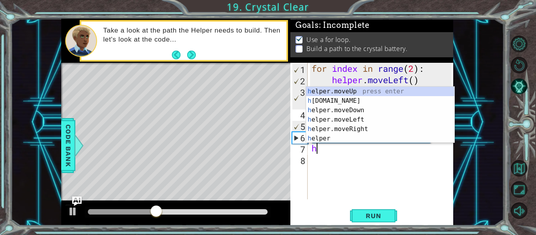
click at [347, 101] on div "h elper.moveUp press enter h [DOMAIN_NAME] press enter h elper.moveDown press e…" at bounding box center [380, 124] width 148 height 75
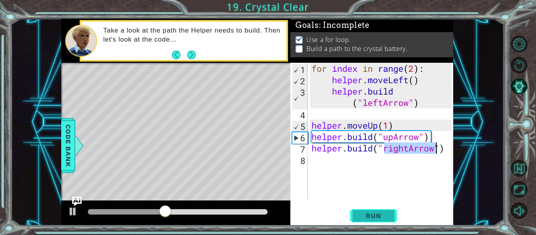
type textarea "[DOMAIN_NAME]("rightArrow")"
click at [384, 220] on button "Run" at bounding box center [373, 216] width 47 height 16
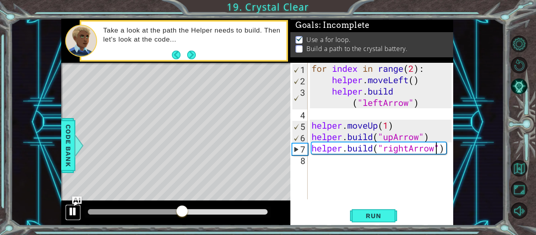
click at [73, 211] on div at bounding box center [73, 212] width 10 height 10
click at [73, 212] on div at bounding box center [73, 212] width 10 height 10
click at [321, 160] on div "for index in range ( 2 ) : helper . moveLeft ( ) helper . build ( "leftArrow" )…" at bounding box center [383, 142] width 146 height 159
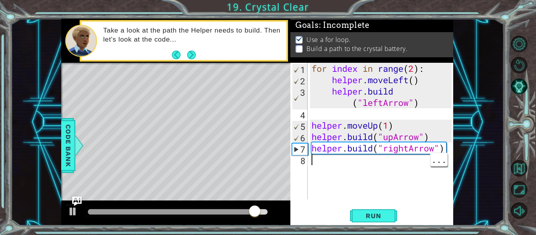
click at [408, 151] on div "for index in range ( 2 ) : helper . moveLeft ( ) helper . build ( "leftArrow" )…" at bounding box center [383, 142] width 146 height 159
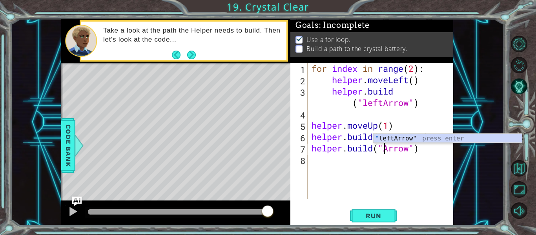
scroll to position [0, 4]
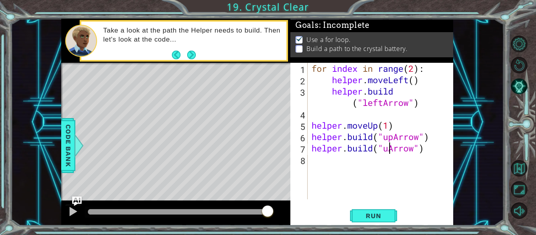
type textarea "[DOMAIN_NAME]("upArrow")"
click at [315, 157] on div "for index in range ( 2 ) : helper . moveLeft ( ) helper . build ( "leftArrow" )…" at bounding box center [383, 142] width 146 height 159
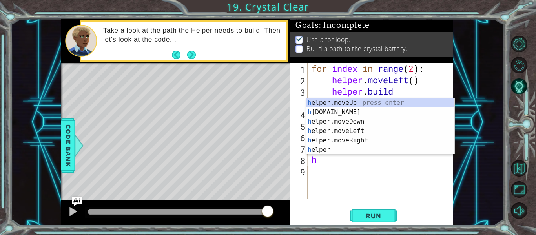
click at [347, 106] on div "h elper.moveUp press enter h [DOMAIN_NAME] press enter h elper.moveDown press e…" at bounding box center [380, 135] width 148 height 75
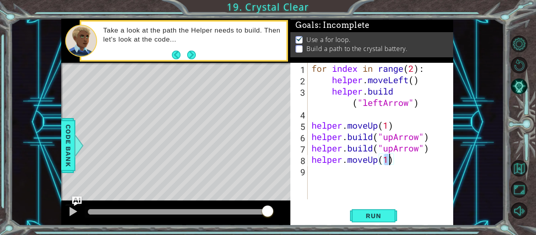
scroll to position [0, 4]
click at [368, 222] on button "Run" at bounding box center [373, 216] width 47 height 16
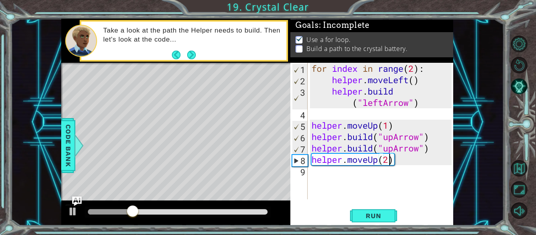
click at [387, 155] on div "for index in range ( 2 ) : helper . moveLeft ( ) helper . build ( "leftArrow" )…" at bounding box center [383, 142] width 146 height 159
click at [401, 158] on div "for index in range ( 2 ) : helper . moveLeft ( ) helper . build ( "leftArrow" )…" at bounding box center [383, 142] width 146 height 159
click at [402, 159] on div "for index in range ( 2 ) : helper . moveLeft ( ) helper . build ( "leftArrow" )…" at bounding box center [383, 142] width 146 height 159
click at [400, 161] on div "for index in range ( 2 ) : helper . moveLeft ( ) helper . build ( "leftArrow" )…" at bounding box center [383, 142] width 146 height 159
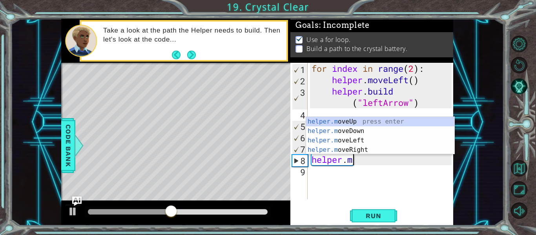
scroll to position [0, 1]
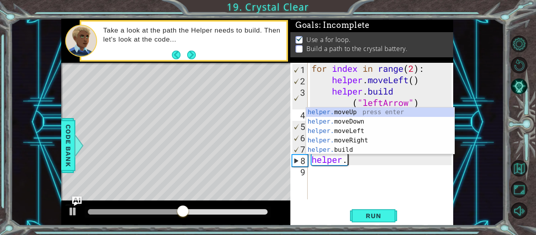
click at [352, 151] on div "helper. moveUp press enter helper. moveDown press enter helper. moveLeft press …" at bounding box center [380, 141] width 148 height 66
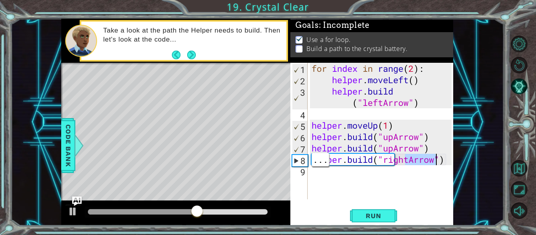
click at [415, 159] on div "for index in range ( 2 ) : helper . moveLeft ( ) helper . build ( "leftArrow" )…" at bounding box center [383, 142] width 146 height 159
click at [411, 159] on div "for index in range ( 2 ) : helper . moveLeft ( ) helper . build ( "leftArrow" )…" at bounding box center [383, 142] width 146 height 159
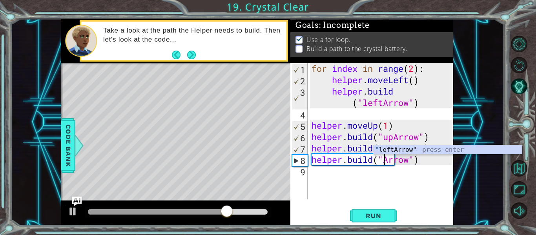
scroll to position [0, 4]
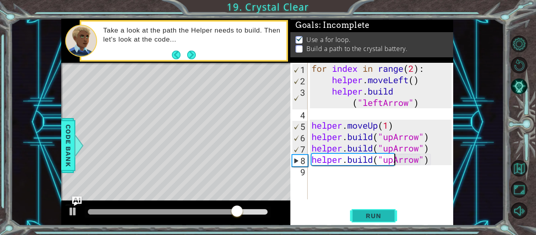
click at [385, 217] on span "Run" at bounding box center [373, 216] width 31 height 8
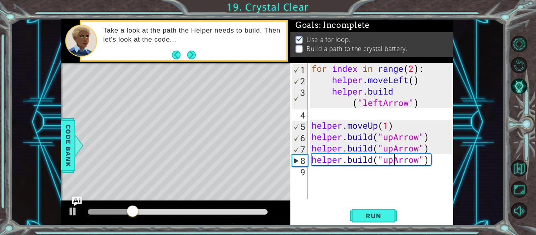
click at [433, 161] on div "for index in range ( 2 ) : helper . moveLeft ( ) helper . build ( "leftArrow" )…" at bounding box center [383, 142] width 146 height 159
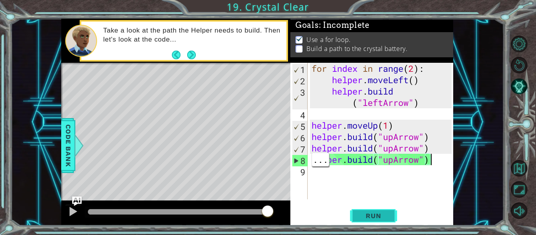
click at [384, 209] on button "Run" at bounding box center [373, 216] width 47 height 16
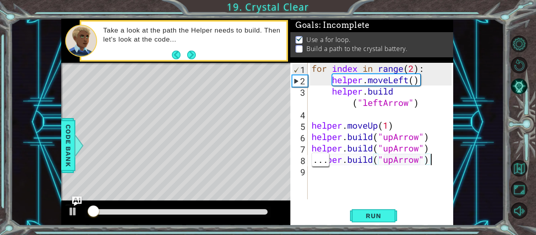
click at [426, 159] on div "for index in range ( 2 ) : helper . moveLeft ( ) helper . build ( "leftArrow" )…" at bounding box center [383, 142] width 146 height 159
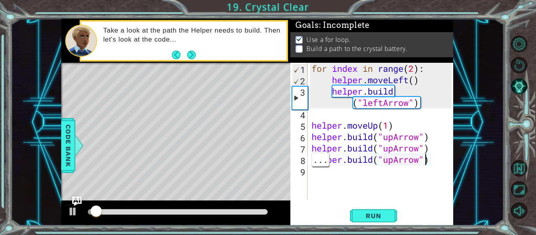
click at [433, 160] on div "for index in range ( 2 ) : helper . moveLeft ( ) helper . build ( "leftArrow" )…" at bounding box center [383, 142] width 146 height 159
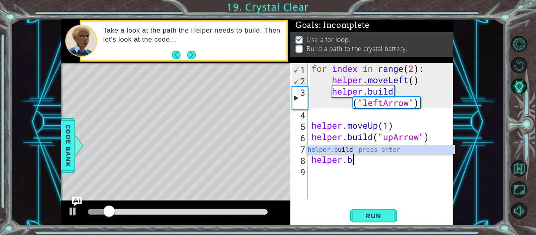
scroll to position [0, 1]
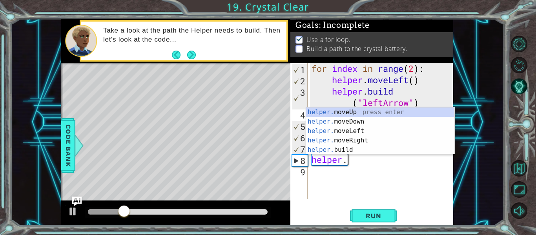
click at [369, 122] on div "helper. moveUp press enter helper. moveDown press enter helper. moveLeft press …" at bounding box center [380, 141] width 148 height 66
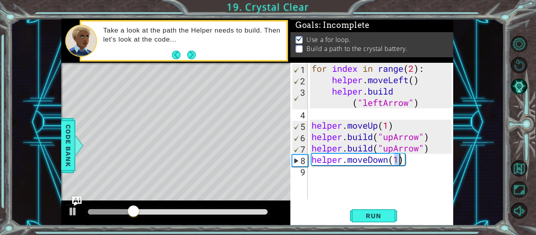
click at [405, 158] on div "for index in range ( 2 ) : helper . moveLeft ( ) helper . build ( "leftArrow" )…" at bounding box center [383, 142] width 146 height 159
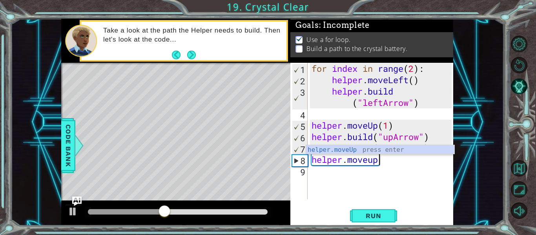
scroll to position [0, 3]
click at [377, 150] on div "helper.moveUp press enter" at bounding box center [380, 159] width 148 height 28
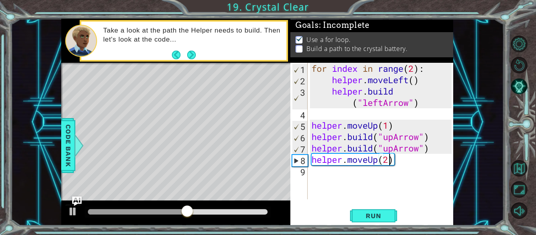
scroll to position [0, 4]
click at [387, 211] on button "Run" at bounding box center [373, 216] width 47 height 16
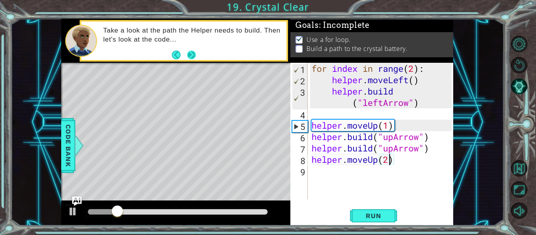
click at [190, 54] on button "Next" at bounding box center [192, 55] width 10 height 10
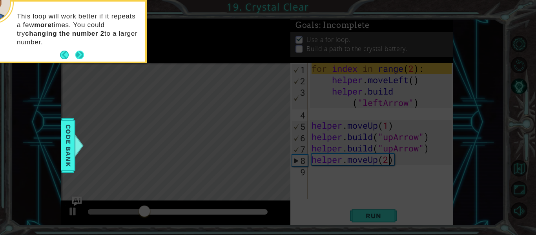
click at [82, 53] on button "Next" at bounding box center [79, 55] width 15 height 15
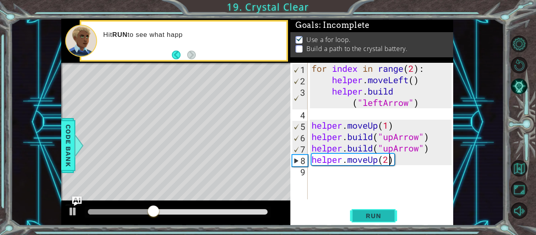
click at [378, 218] on span "Run" at bounding box center [373, 216] width 31 height 8
click at [379, 213] on span "Run" at bounding box center [373, 216] width 31 height 8
click at [394, 162] on div "for index in range ( 2 ) : helper . moveLeft ( ) helper . build ( "leftArrow" )…" at bounding box center [383, 142] width 146 height 159
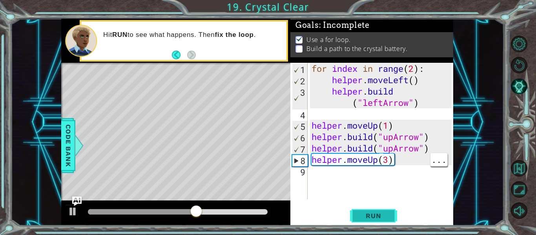
click at [380, 221] on button "Run" at bounding box center [373, 216] width 47 height 16
click at [390, 126] on div "for index in range ( 2 ) : helper . moveLeft ( ) helper . build ( "leftArrow" )…" at bounding box center [383, 142] width 146 height 159
click at [377, 125] on div "for index in range ( 2 ) : helper . moveLeft ( ) helper . build ( "leftArrow" )…" at bounding box center [383, 142] width 146 height 159
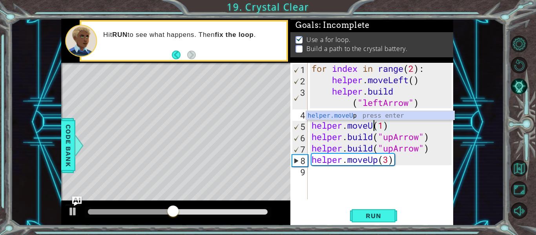
scroll to position [0, 3]
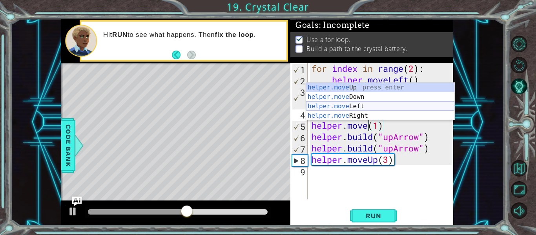
click at [361, 106] on div "helper.move Up press enter helper.move Down press enter helper.move Left press …" at bounding box center [380, 111] width 148 height 57
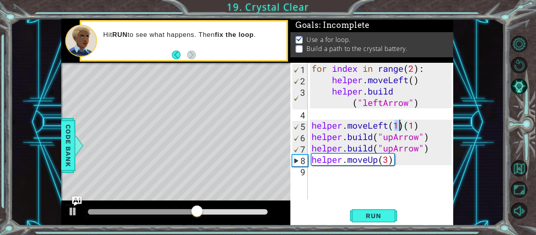
click at [420, 122] on div "for index in range ( 2 ) : helper . moveLeft ( ) helper . build ( "leftArrow" )…" at bounding box center [383, 142] width 146 height 159
click at [374, 216] on span "Run" at bounding box center [373, 216] width 31 height 8
click at [423, 148] on div "for index in range ( 2 ) : helper . moveLeft ( ) helper . build ( "leftArrow" )…" at bounding box center [383, 142] width 146 height 159
click at [421, 153] on div "for index in range ( 2 ) : helper . moveLeft ( ) helper . build ( "leftArrow" )…" at bounding box center [383, 142] width 146 height 159
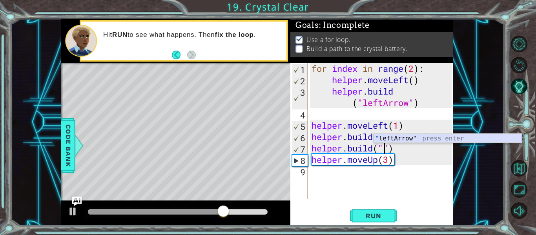
click at [405, 138] on div "" leftArrow" press enter" at bounding box center [448, 148] width 148 height 28
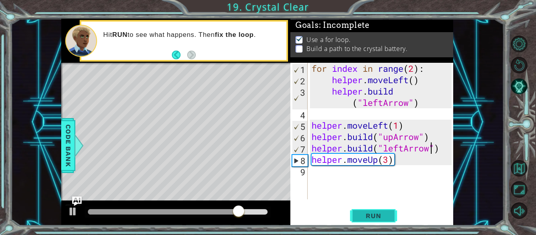
click at [360, 209] on button "Run" at bounding box center [373, 216] width 47 height 16
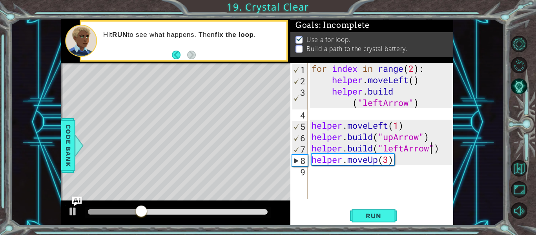
click at [421, 137] on div "for index in range ( 2 ) : helper . moveLeft ( ) helper . build ( "leftArrow" )…" at bounding box center [383, 142] width 146 height 159
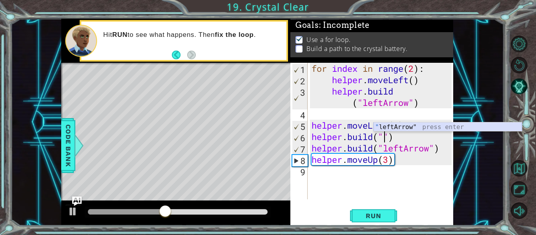
click at [409, 127] on div "" leftArrow" press enter" at bounding box center [448, 137] width 148 height 28
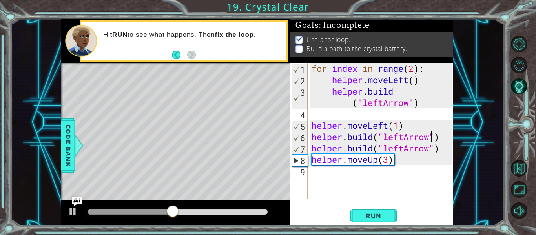
click at [377, 163] on div "for index in range ( 2 ) : helper . moveLeft ( ) helper . build ( "leftArrow" )…" at bounding box center [383, 142] width 146 height 159
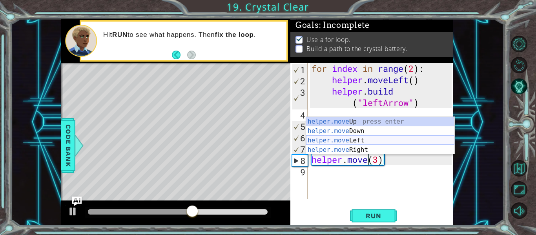
click at [353, 142] on div "helper.move Up press enter helper.move Down press enter helper.move Left press …" at bounding box center [380, 145] width 148 height 57
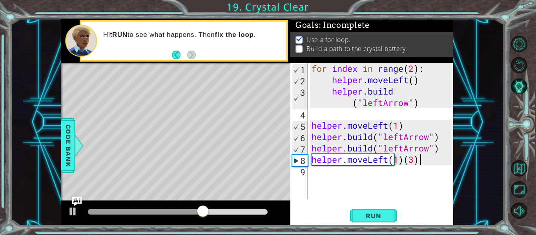
click at [419, 162] on div "for index in range ( 2 ) : helper . moveLeft ( ) helper . build ( "leftArrow" )…" at bounding box center [383, 142] width 146 height 159
type textarea "helper.moveLeft(1)"
click at [394, 214] on button "Run" at bounding box center [373, 216] width 47 height 16
click at [356, 176] on div "for index in range ( 2 ) : helper . moveLeft ( ) helper . build ( "leftArrow" )…" at bounding box center [383, 142] width 146 height 159
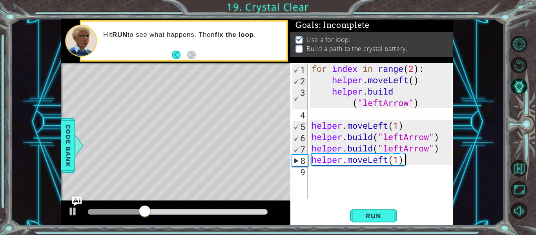
scroll to position [0, 0]
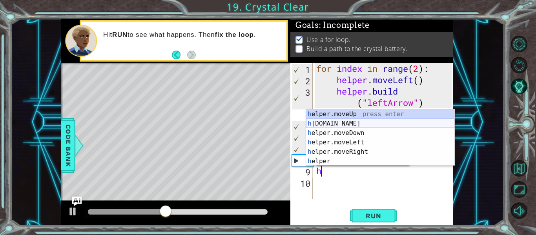
click at [334, 126] on div "h elper.moveUp press enter h [DOMAIN_NAME] press enter h elper.moveDown press e…" at bounding box center [380, 147] width 148 height 75
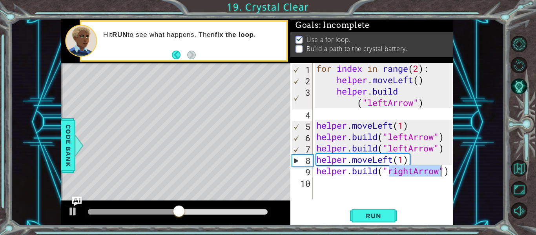
click at [414, 175] on div "for index in range ( 2 ) : helper . moveLeft ( ) helper . build ( "leftArrow" )…" at bounding box center [383, 131] width 137 height 137
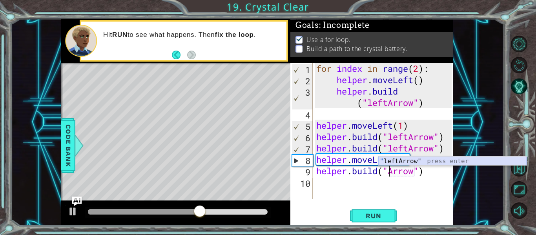
click at [392, 159] on div "" leftArrow" press enter" at bounding box center [453, 171] width 148 height 28
type textarea "[DOMAIN_NAME]("leftArrow")"
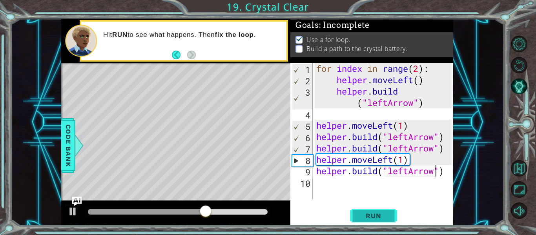
click at [387, 211] on button "Run" at bounding box center [373, 216] width 47 height 16
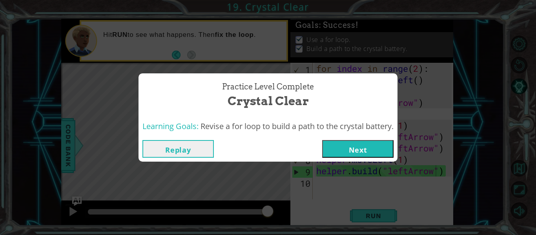
click at [374, 149] on button "Next" at bounding box center [357, 149] width 71 height 18
